Goal: Task Accomplishment & Management: Use online tool/utility

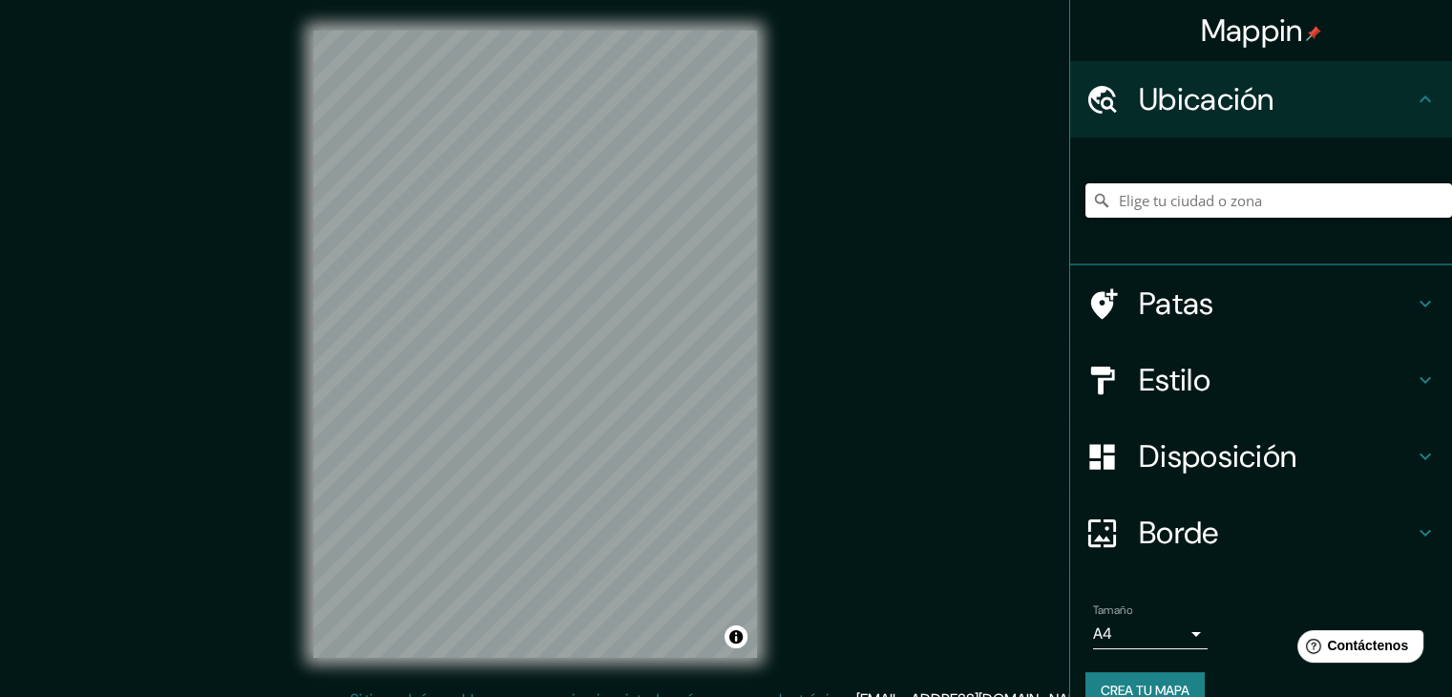
click at [1386, 195] on input "Elige tu ciudad o zona" at bounding box center [1268, 200] width 367 height 34
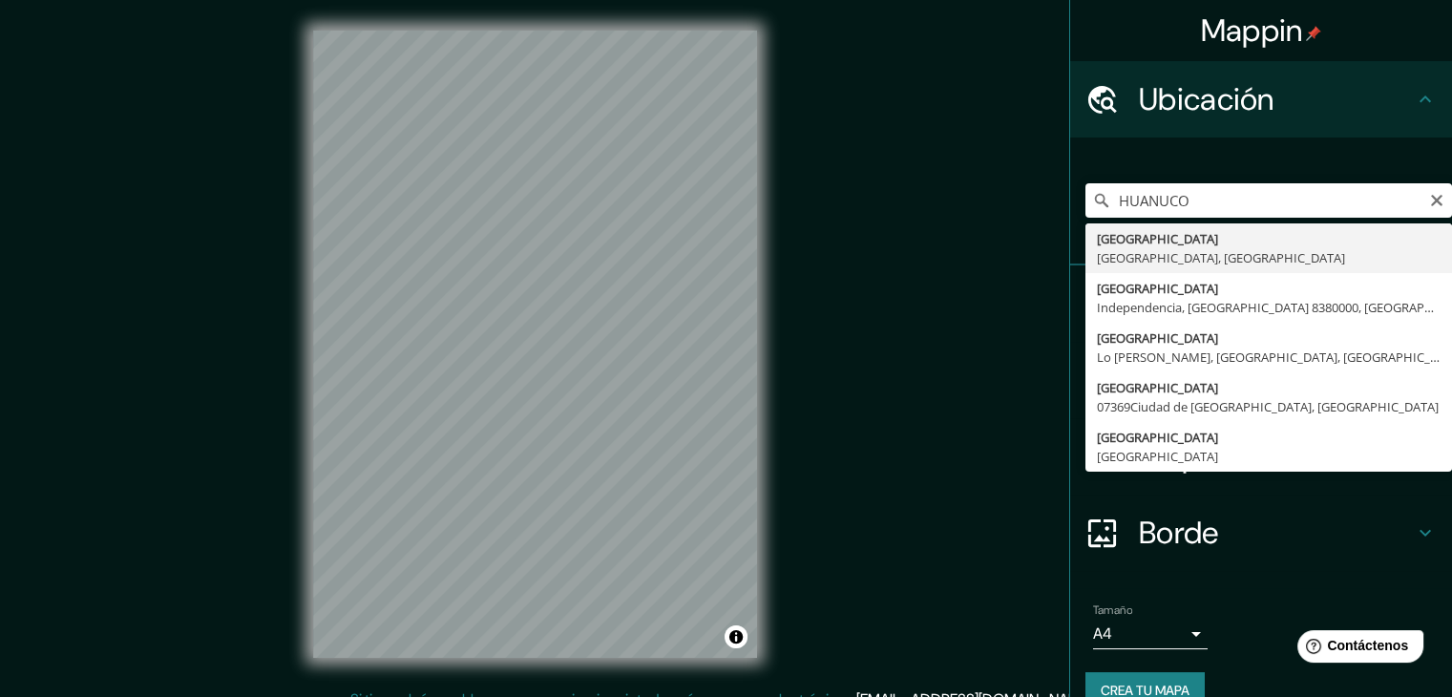
type input "Huanuco, [GEOGRAPHIC_DATA], [GEOGRAPHIC_DATA]"
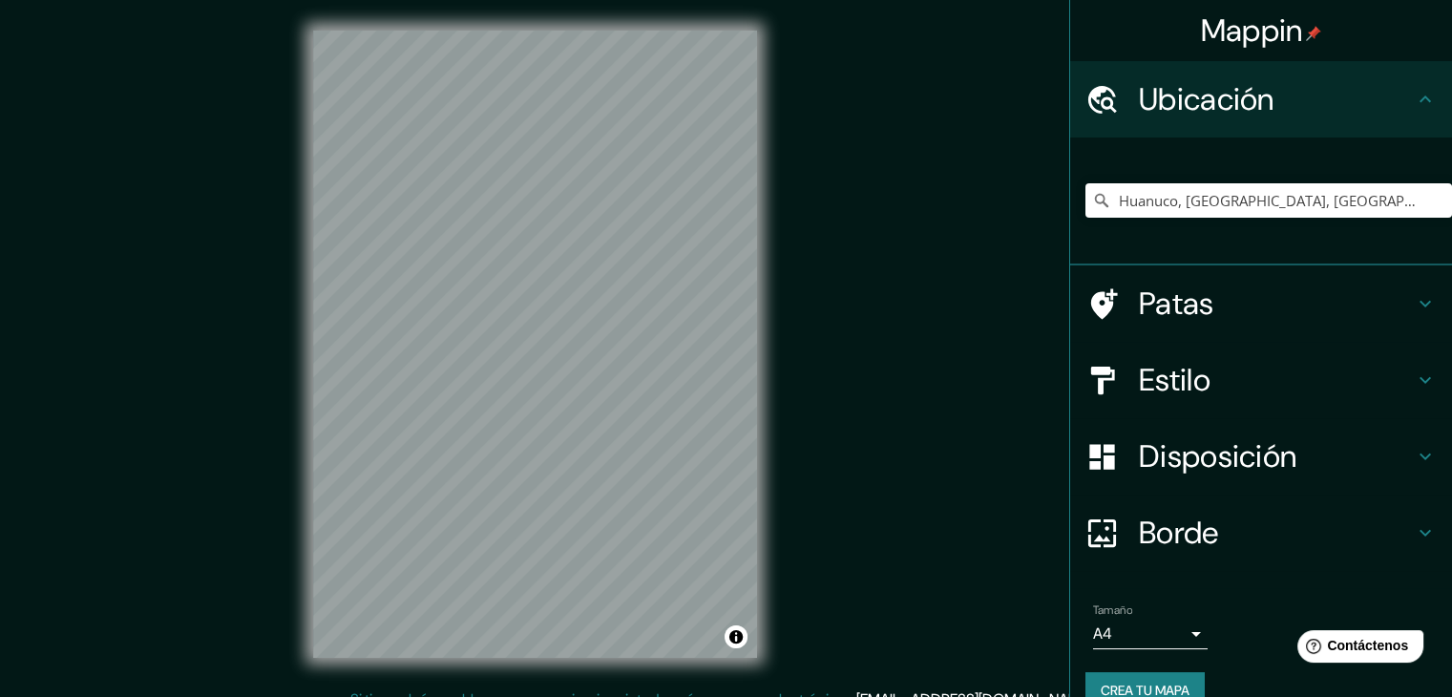
click at [300, 603] on div "© Mapbox © OpenStreetMap Mejorar este mapa" at bounding box center [535, 344] width 505 height 688
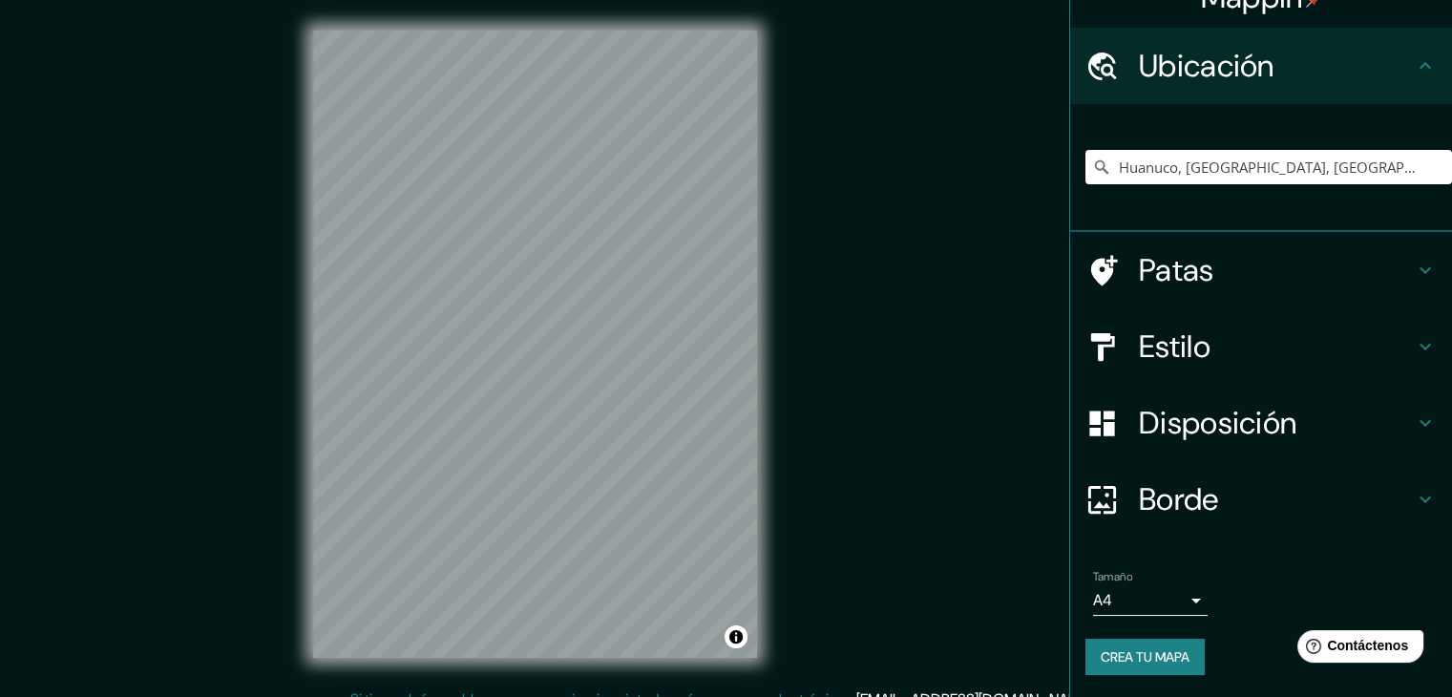
click at [1265, 348] on h4 "Estilo" at bounding box center [1276, 346] width 275 height 38
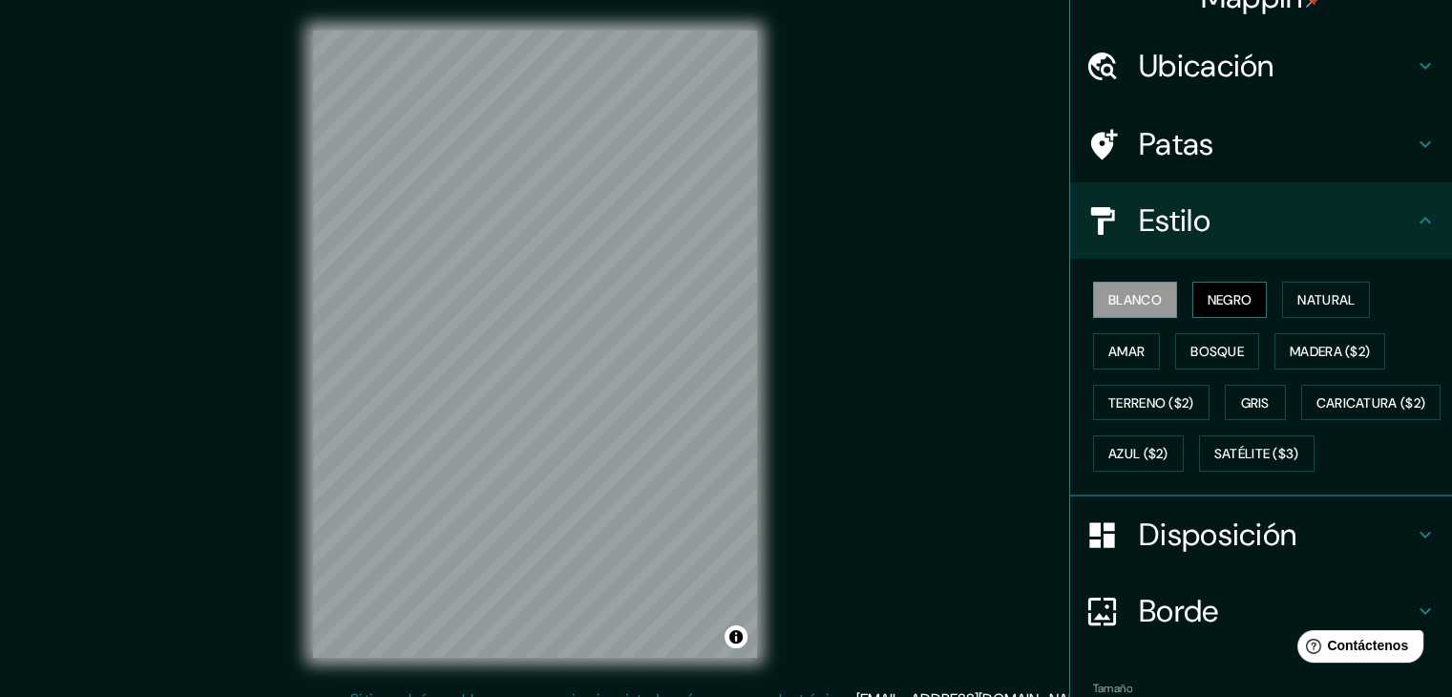
click at [1218, 299] on font "Negro" at bounding box center [1230, 299] width 45 height 17
click at [1315, 306] on font "Natural" at bounding box center [1325, 299] width 57 height 17
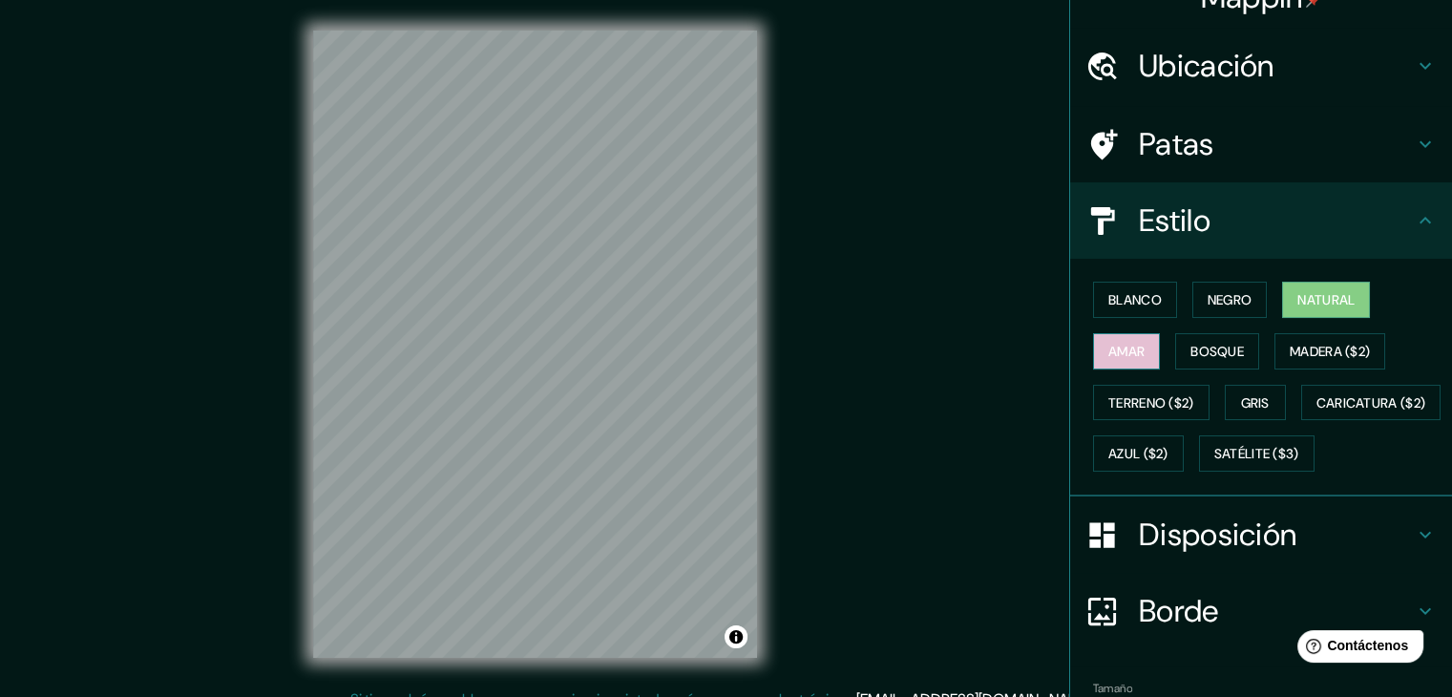
click at [1134, 351] on button "Amar" at bounding box center [1126, 351] width 67 height 36
click at [1206, 340] on font "Bosque" at bounding box center [1217, 351] width 53 height 25
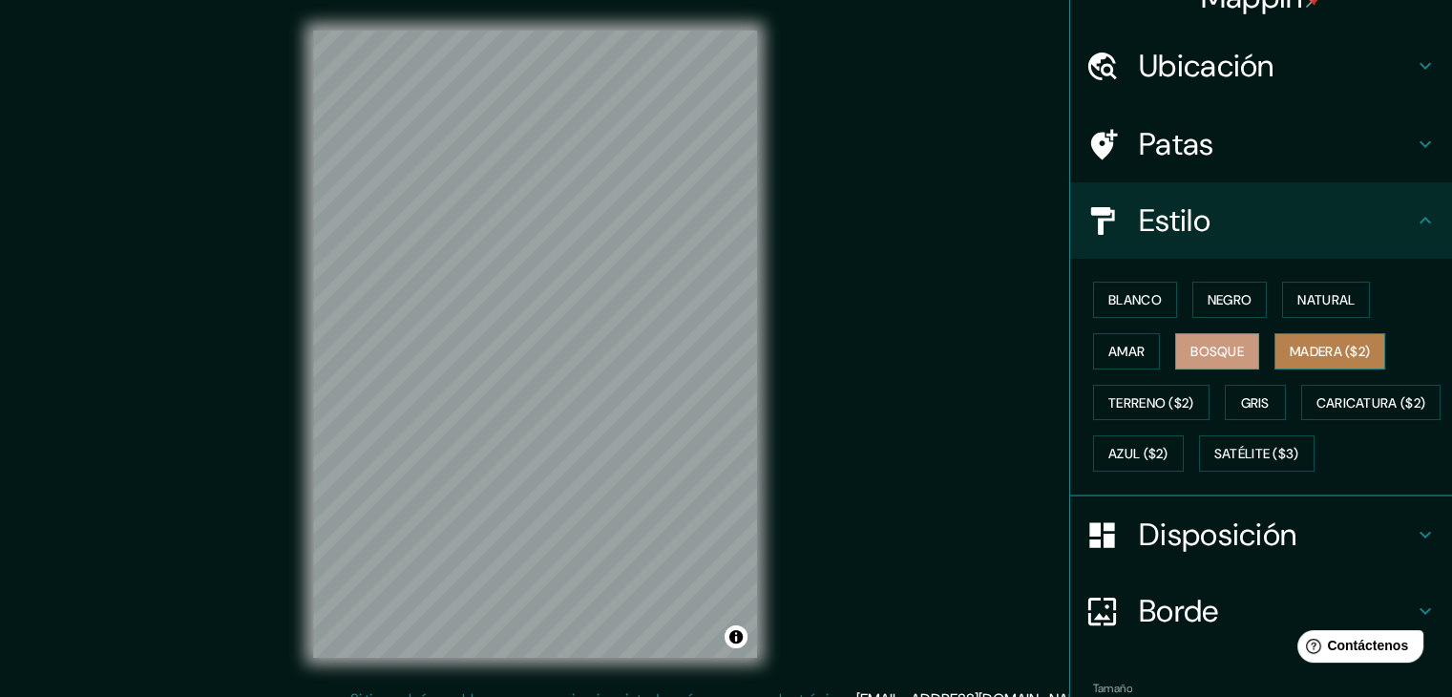
click at [1327, 345] on font "Madera ($2)" at bounding box center [1330, 351] width 80 height 17
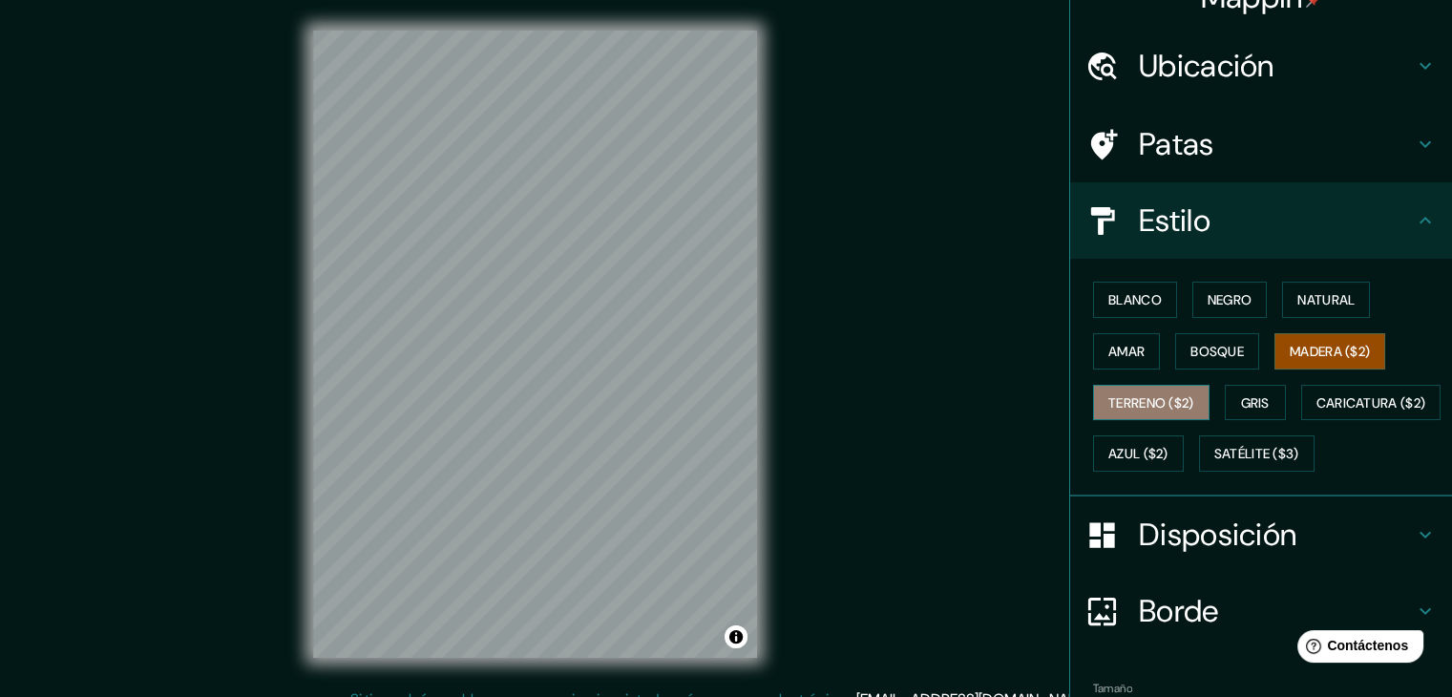
click at [1149, 397] on font "Terreno ($2)" at bounding box center [1151, 402] width 86 height 17
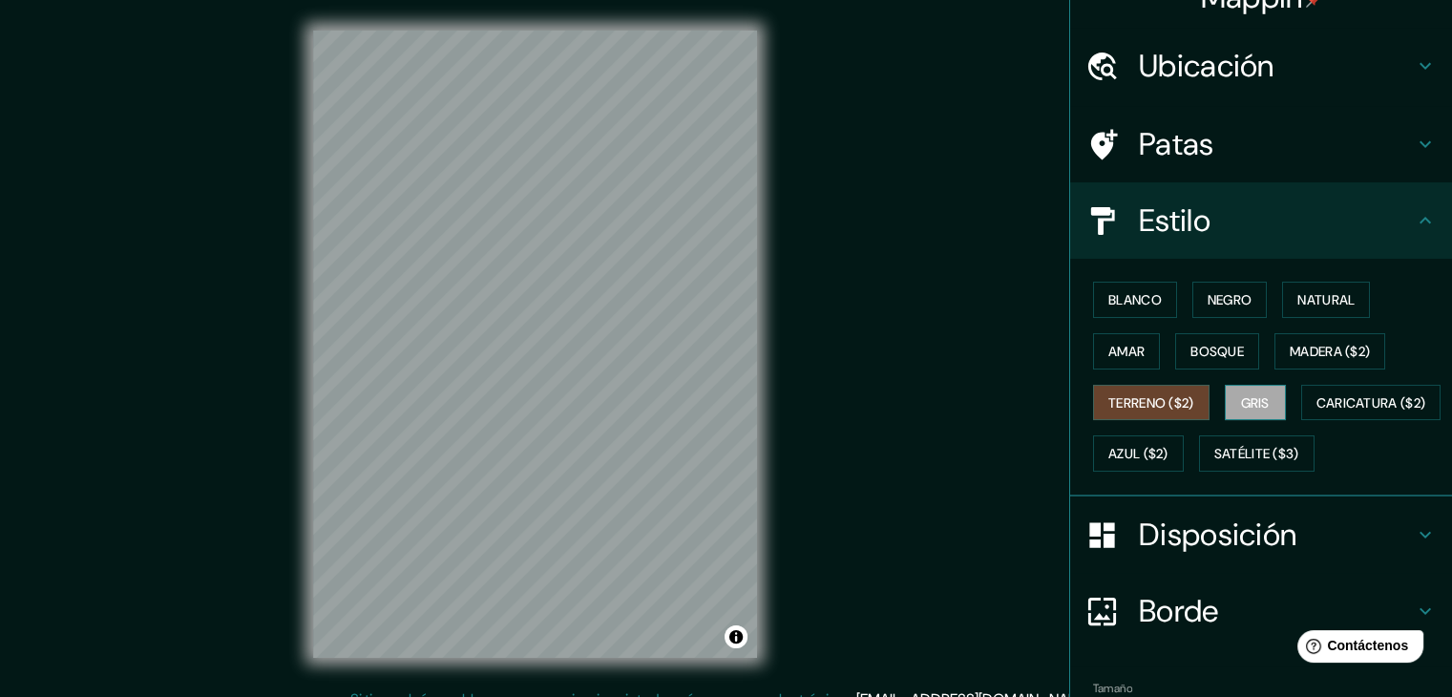
click at [1254, 403] on font "Gris" at bounding box center [1255, 402] width 29 height 17
click at [1169, 460] on font "Azul ($2)" at bounding box center [1138, 453] width 60 height 25
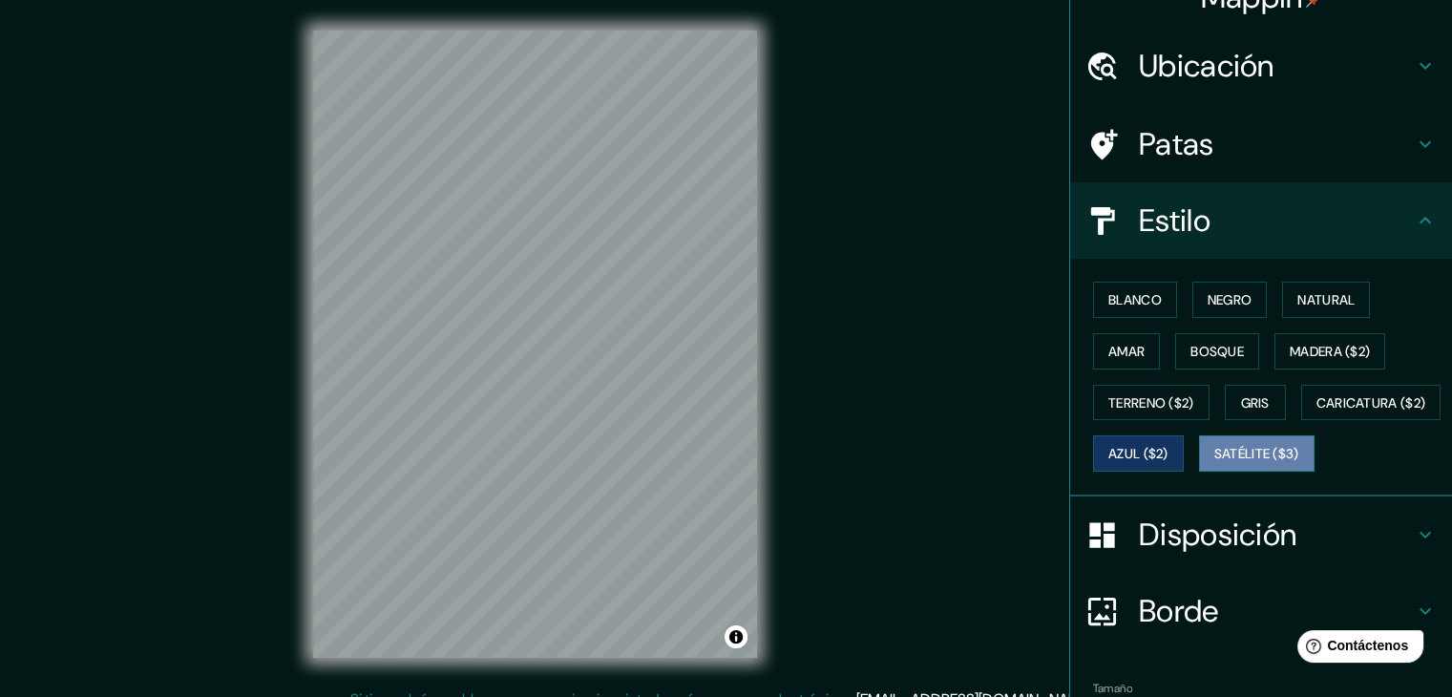
click at [1214, 466] on font "Satélite ($3)" at bounding box center [1256, 453] width 85 height 25
click at [1226, 299] on font "Negro" at bounding box center [1230, 299] width 45 height 17
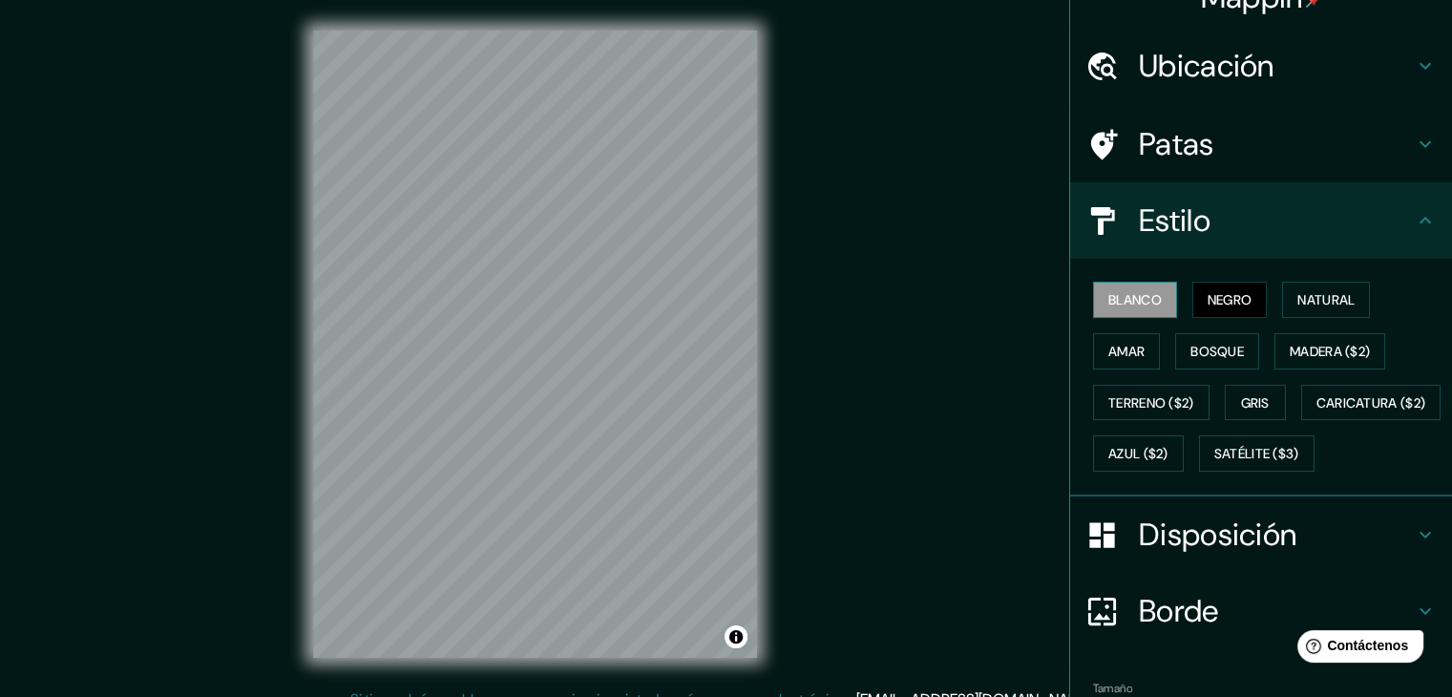
click at [1145, 301] on font "Blanco" at bounding box center [1134, 299] width 53 height 17
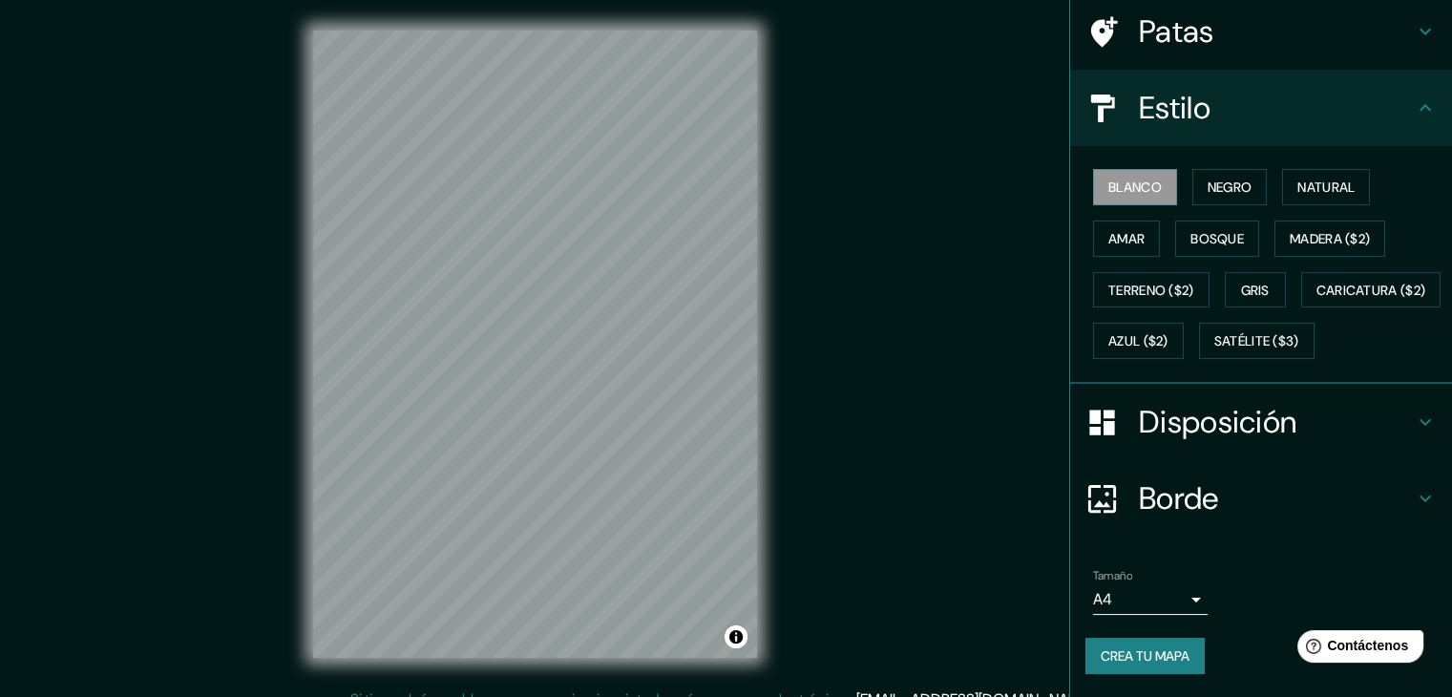
click at [1264, 497] on h4 "Borde" at bounding box center [1276, 498] width 275 height 38
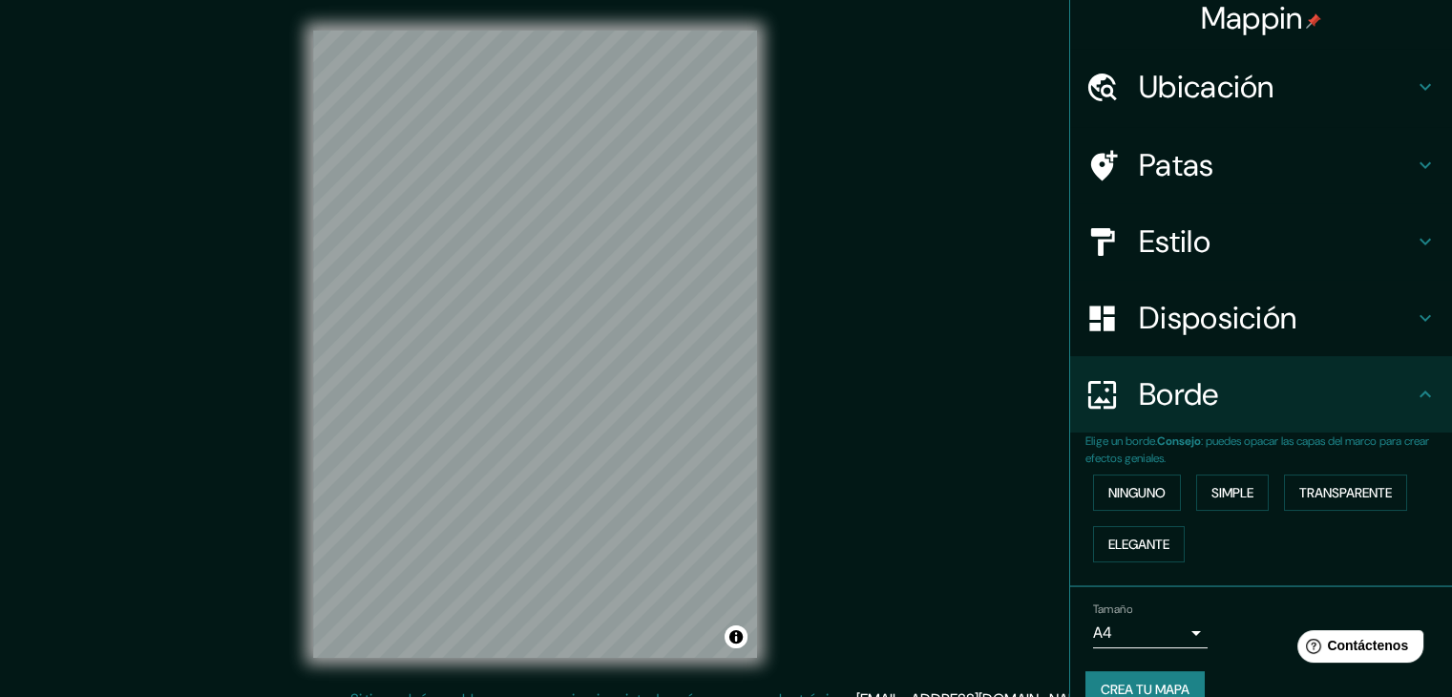
scroll to position [0, 0]
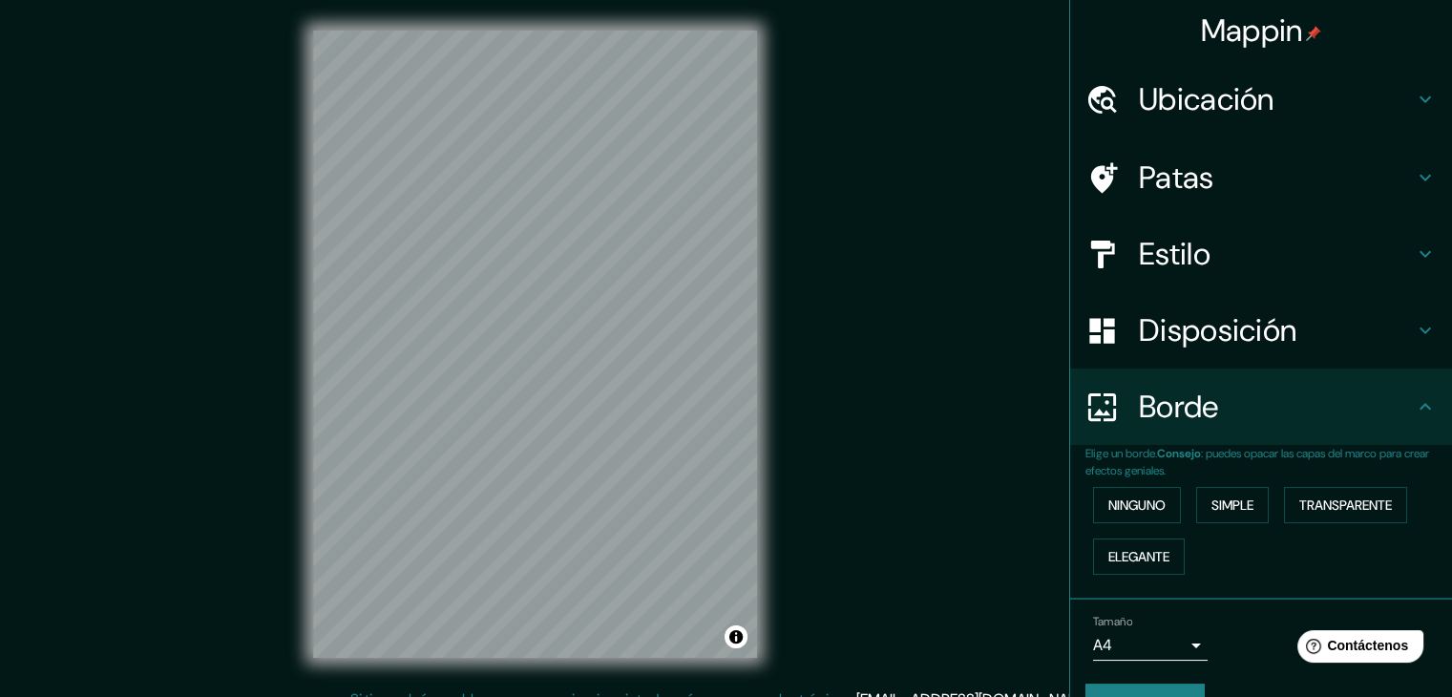
click at [1276, 105] on h4 "Ubicación" at bounding box center [1276, 99] width 275 height 38
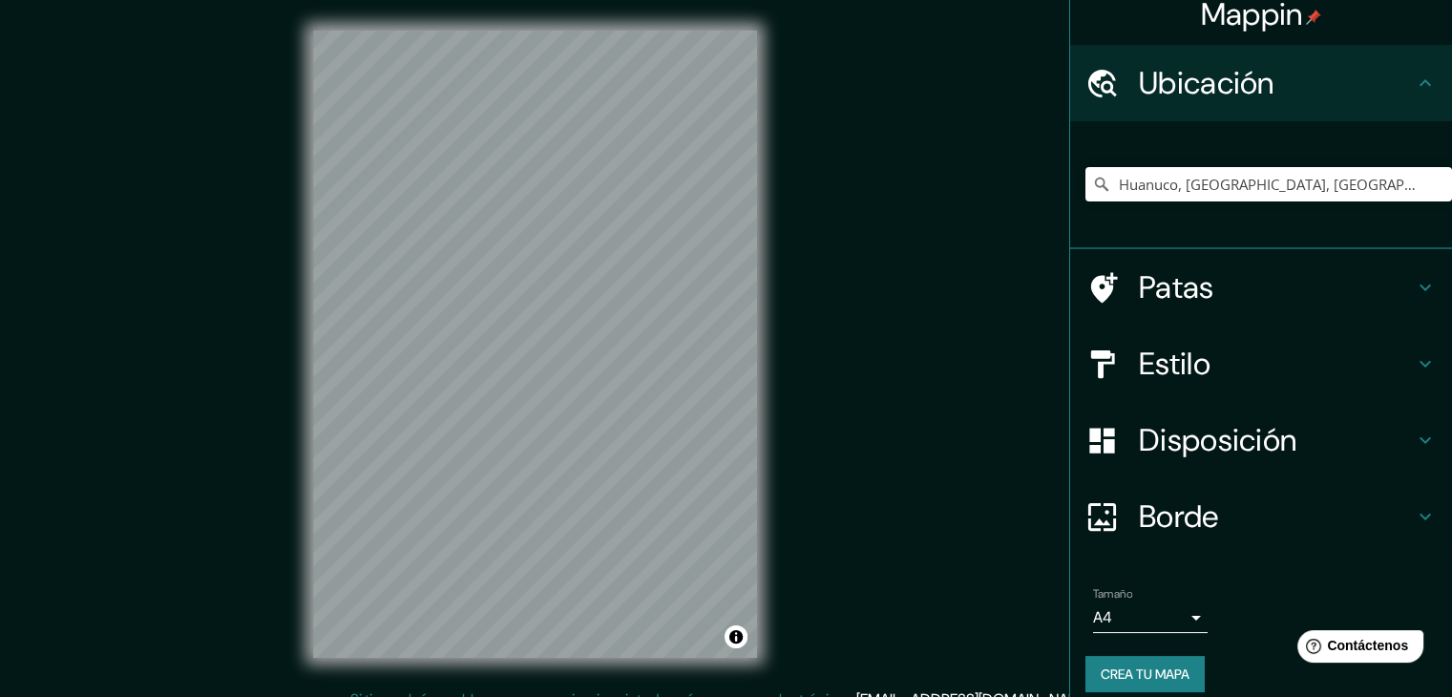
scroll to position [33, 0]
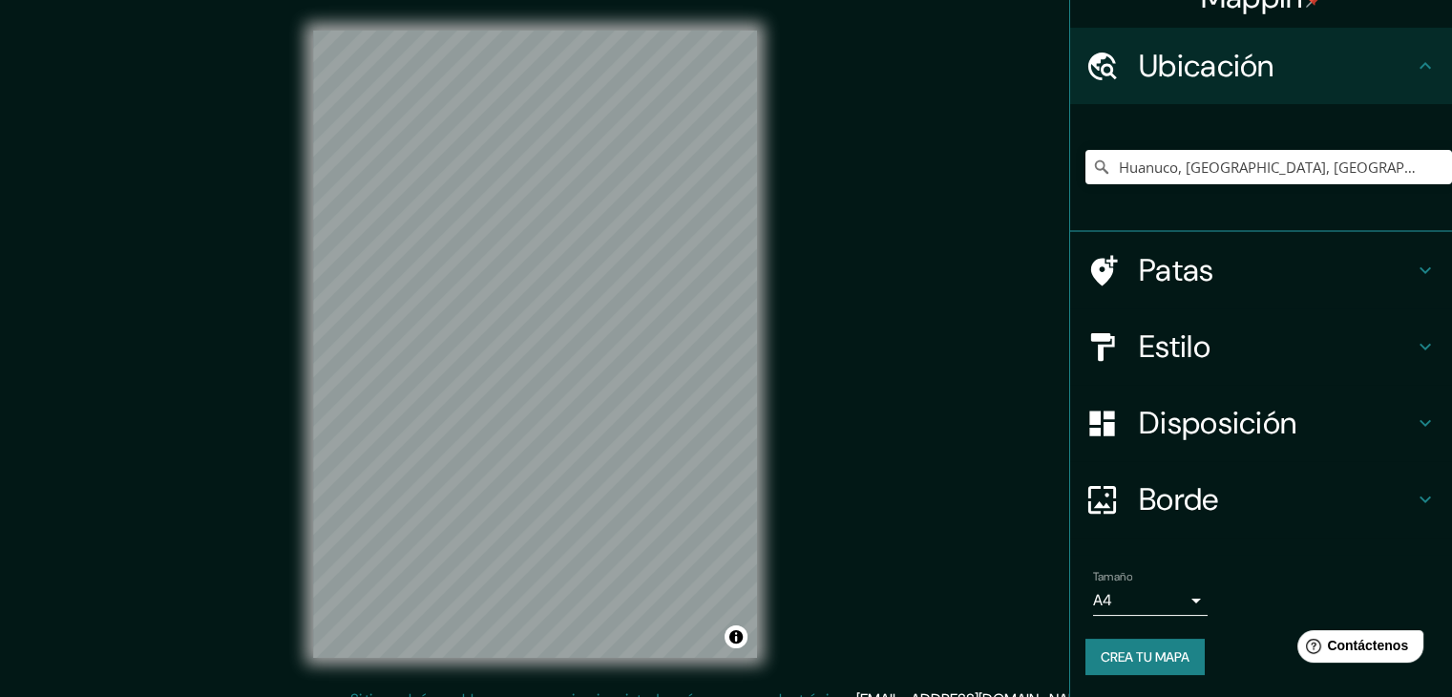
click at [1130, 656] on font "Crea tu mapa" at bounding box center [1145, 656] width 89 height 17
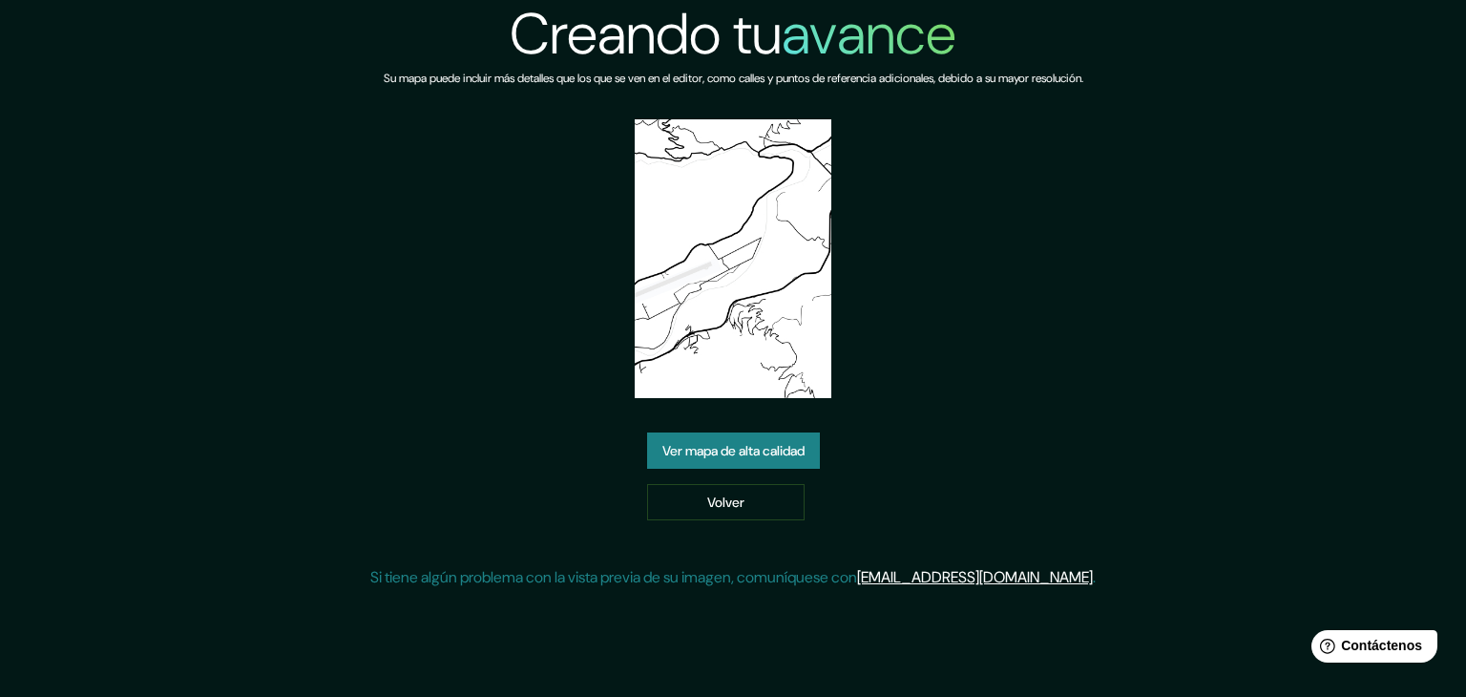
click at [788, 315] on img at bounding box center [734, 258] width 198 height 279
click at [771, 454] on font "Ver mapa de alta calidad" at bounding box center [734, 450] width 142 height 17
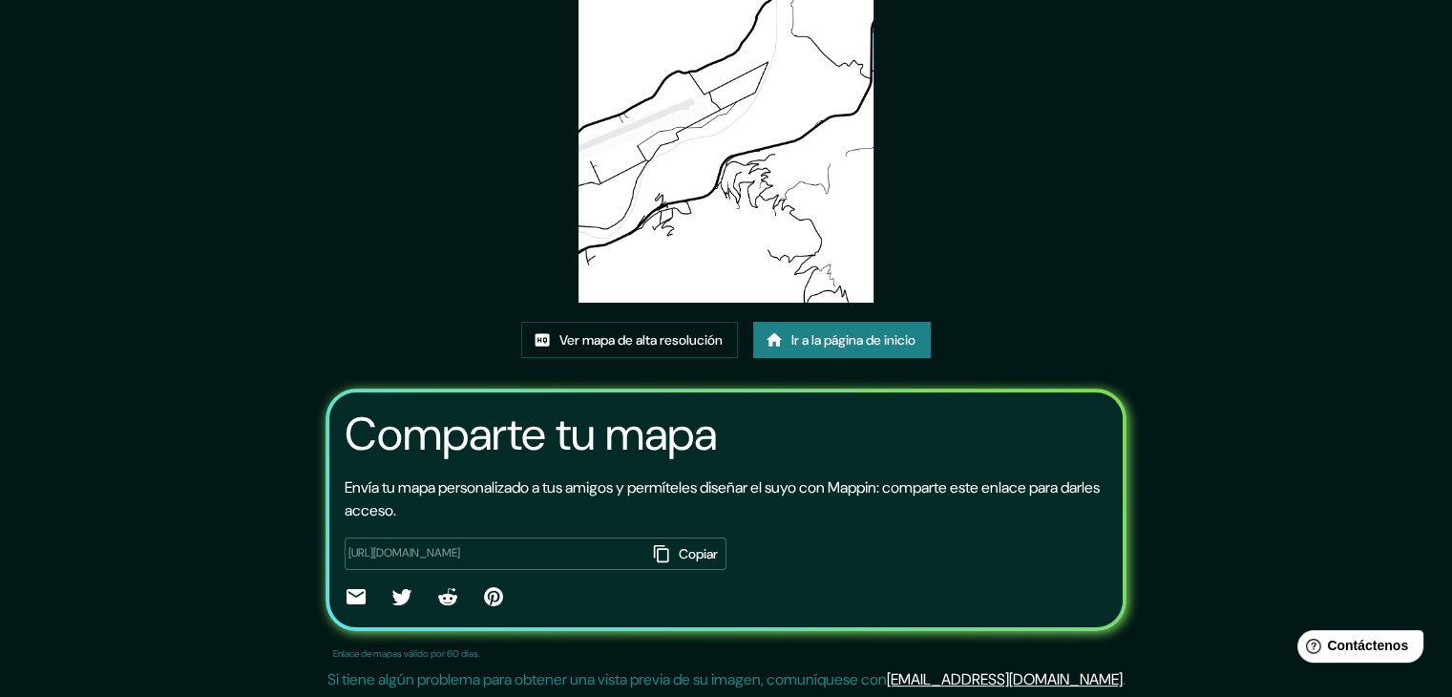
scroll to position [200, 0]
drag, startPoint x: 614, startPoint y: 1, endPoint x: 602, endPoint y: 135, distance: 134.1
click at [523, 108] on div "Este mapa fue creado con Mappin Ver mapa de alta resolución Ir a la página de i…" at bounding box center [727, 249] width 848 height 898
